Goal: Task Accomplishment & Management: Manage account settings

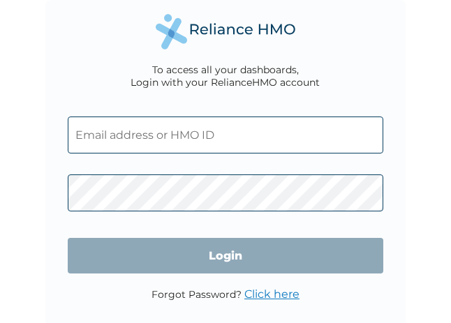
type input "ooyeyemi@orangegroups.ng"
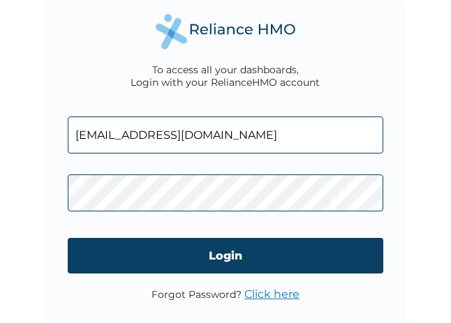
click at [250, 297] on link "Click here" at bounding box center [271, 294] width 55 height 13
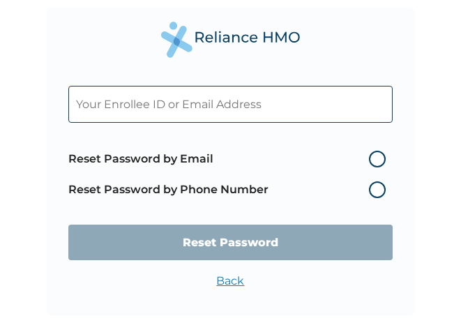
click at [377, 191] on label "Reset Password by Phone Number" at bounding box center [230, 190] width 324 height 17
click at [374, 151] on label "Reset Password by Email" at bounding box center [230, 159] width 324 height 17
click at [372, 151] on input "Reset Password by Email" at bounding box center [361, 159] width 22 height 22
radio input "true"
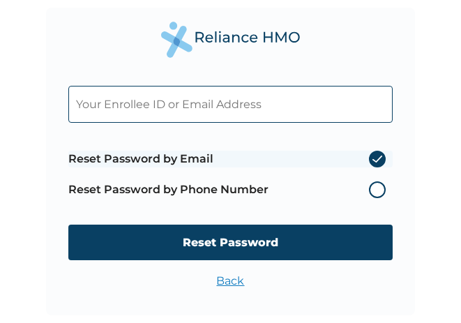
click at [203, 110] on input "text" at bounding box center [230, 104] width 324 height 37
type input "ooyeyemi@orangegroups.ng"
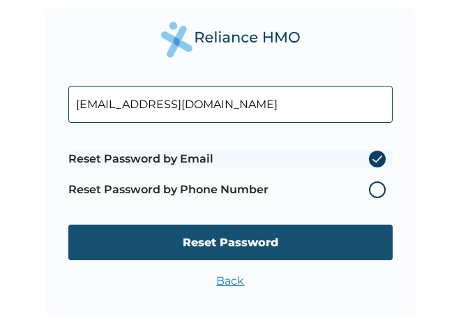
click at [219, 244] on input "Reset Password" at bounding box center [230, 243] width 324 height 36
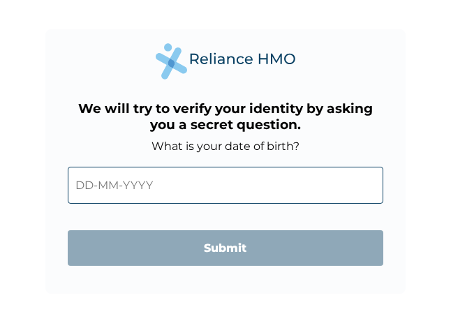
click at [170, 187] on input "text" at bounding box center [226, 185] width 316 height 37
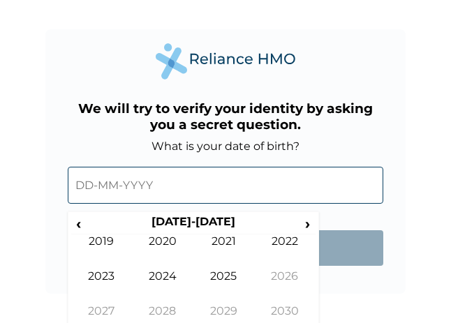
click at [84, 187] on input "text" at bounding box center [226, 185] width 316 height 37
click at [80, 225] on span "‹" at bounding box center [78, 223] width 15 height 17
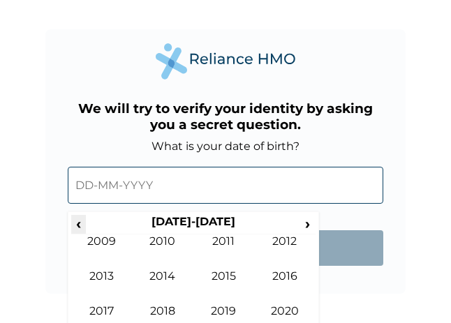
click at [80, 225] on span "‹" at bounding box center [78, 223] width 15 height 17
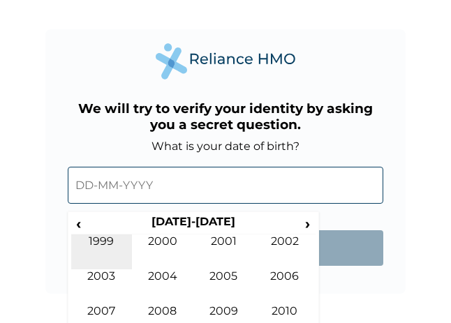
click at [102, 242] on td "1999" at bounding box center [101, 252] width 61 height 35
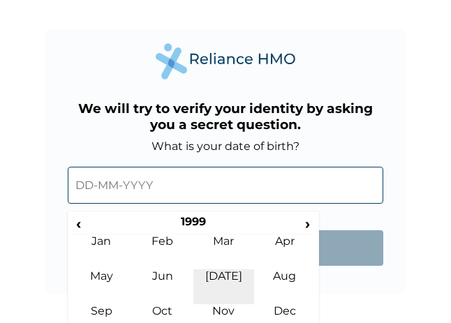
click at [228, 282] on td "Jul" at bounding box center [223, 286] width 61 height 35
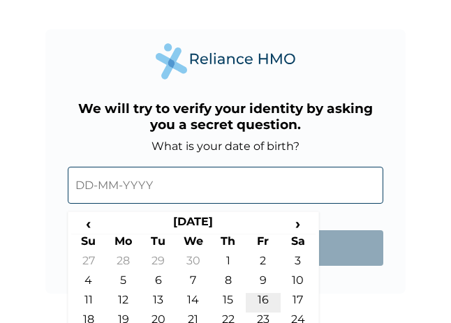
click at [259, 299] on td "16" at bounding box center [263, 303] width 35 height 20
type input "16-07-1999"
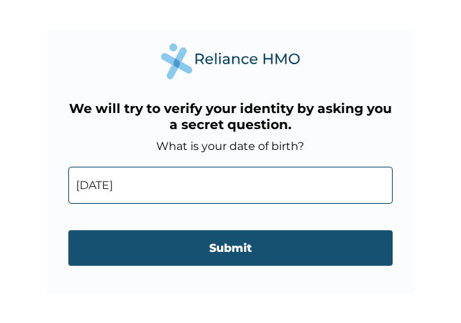
click at [205, 249] on input "Submit" at bounding box center [230, 248] width 324 height 36
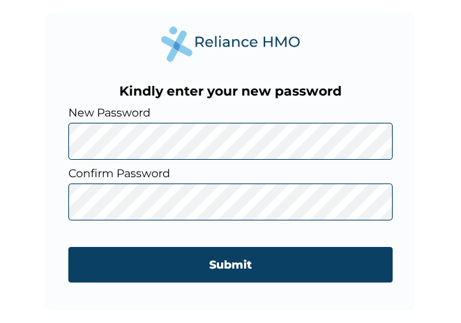
click at [171, 280] on input "Submit" at bounding box center [230, 265] width 324 height 36
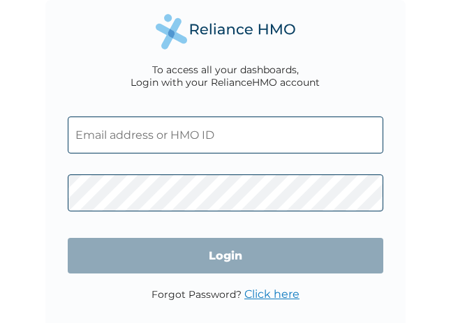
click at [196, 142] on input "text" at bounding box center [226, 135] width 316 height 37
type input "ooyeyemi@orangegroups.ng"
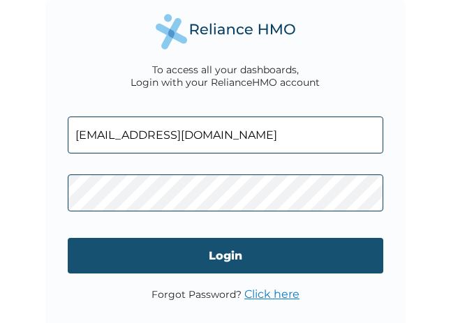
click at [214, 262] on input "Login" at bounding box center [226, 256] width 316 height 36
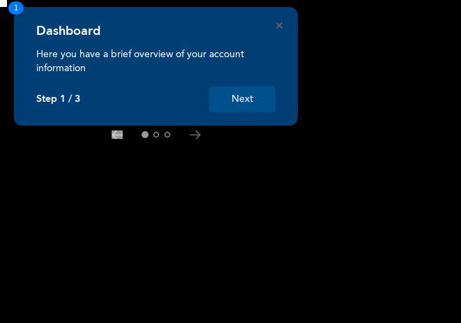
click at [251, 102] on button "Next" at bounding box center [242, 100] width 66 height 26
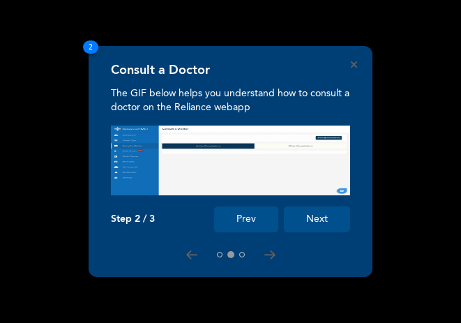
click at [301, 223] on button "Next" at bounding box center [317, 220] width 66 height 26
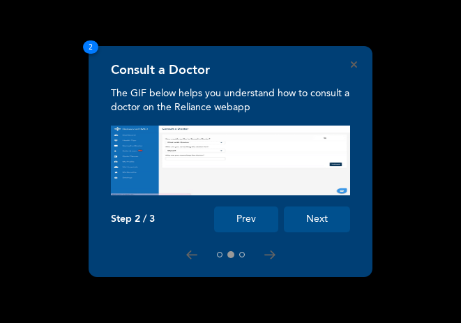
scroll to position [459, 0]
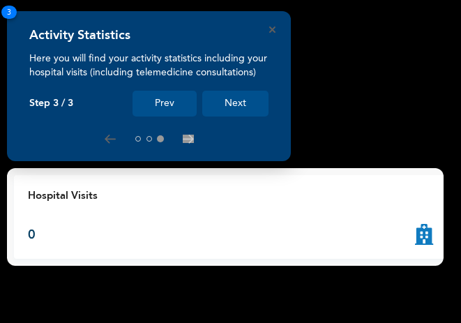
click at [231, 101] on button "Next" at bounding box center [235, 104] width 66 height 26
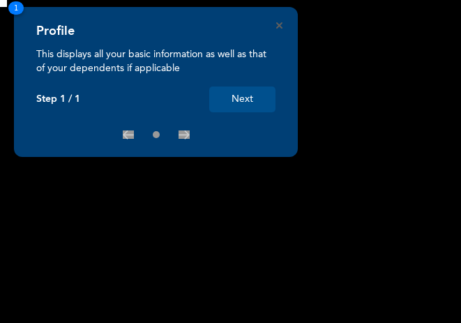
click at [250, 99] on button "Next" at bounding box center [242, 100] width 66 height 26
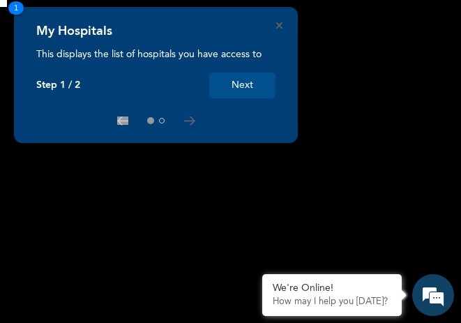
click at [223, 91] on button "Next" at bounding box center [242, 86] width 66 height 26
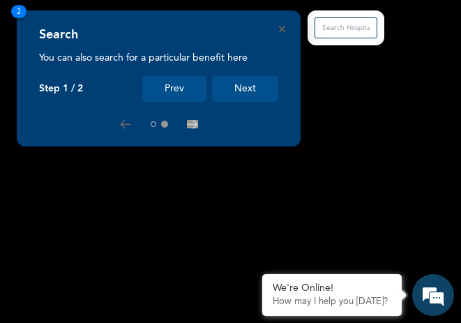
click at [223, 91] on button "Next" at bounding box center [245, 89] width 66 height 26
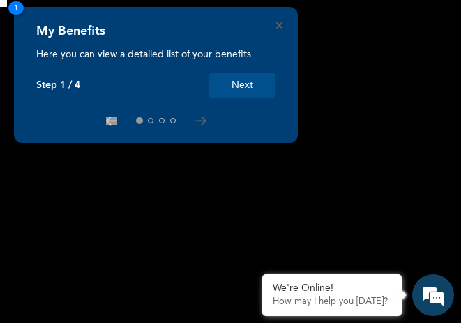
click at [232, 92] on button "Next" at bounding box center [242, 86] width 66 height 26
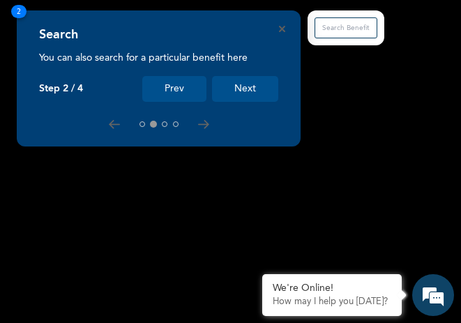
click at [232, 92] on button "Next" at bounding box center [245, 89] width 66 height 26
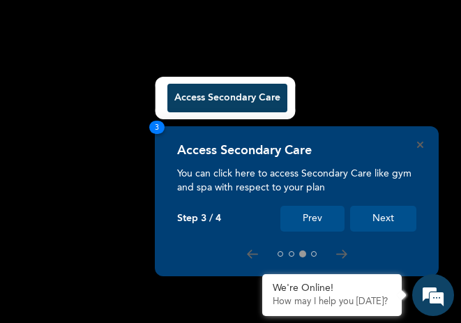
click at [385, 217] on button "Next" at bounding box center [383, 219] width 66 height 26
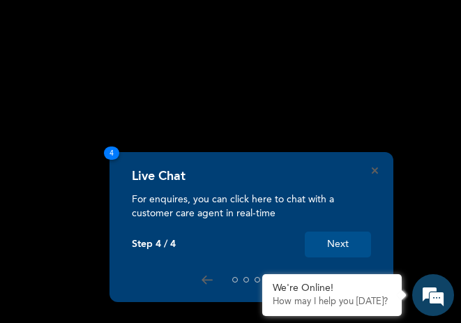
click at [332, 241] on button "Next" at bounding box center [338, 245] width 66 height 26
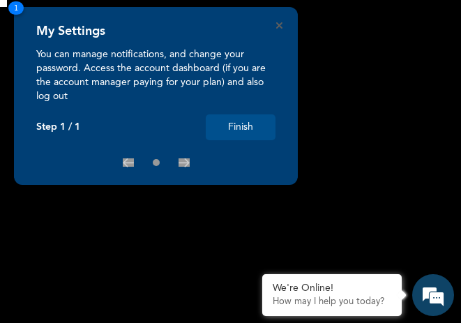
click at [235, 128] on button "Finish" at bounding box center [241, 127] width 70 height 26
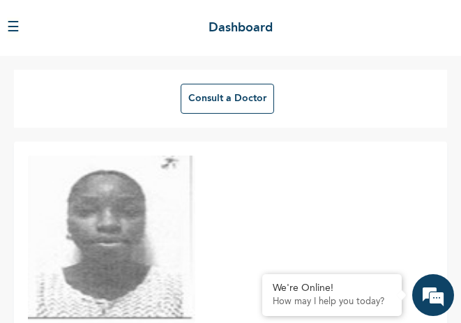
click at [20, 25] on button "☰" at bounding box center [13, 27] width 13 height 21
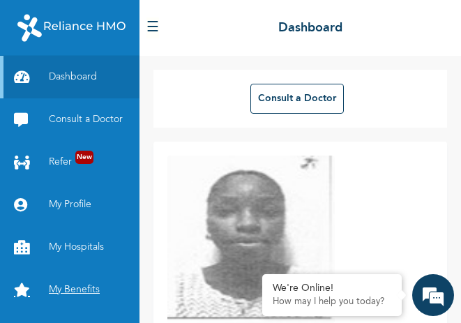
click at [77, 307] on link "My Benefits" at bounding box center [70, 290] width 140 height 43
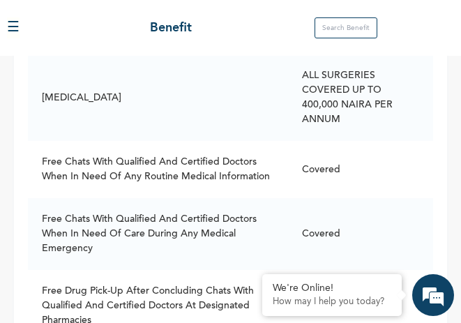
scroll to position [5026, 0]
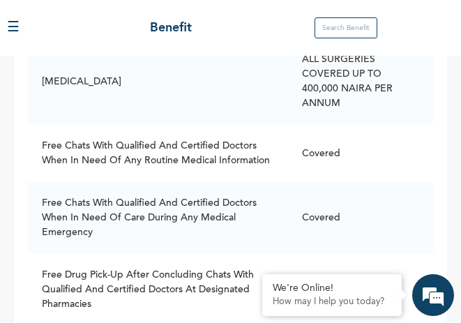
click at [17, 31] on button "☰" at bounding box center [13, 27] width 13 height 21
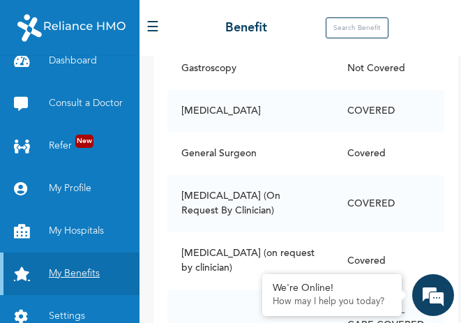
scroll to position [0, 0]
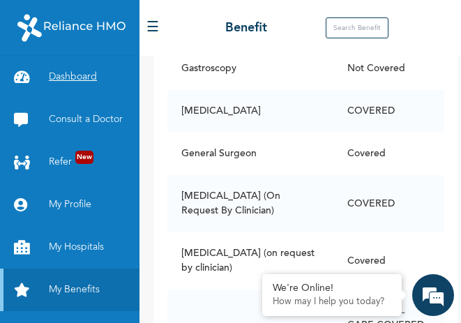
click at [59, 79] on link "Dashboard" at bounding box center [70, 77] width 140 height 43
